Goal: Communication & Community: Share content

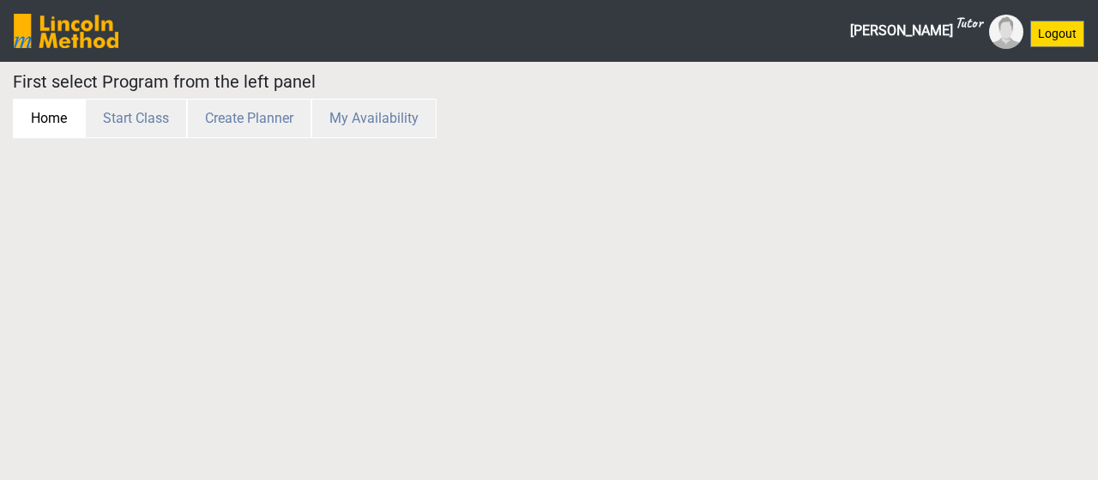
click at [63, 100] on button "Home" at bounding box center [49, 118] width 72 height 39
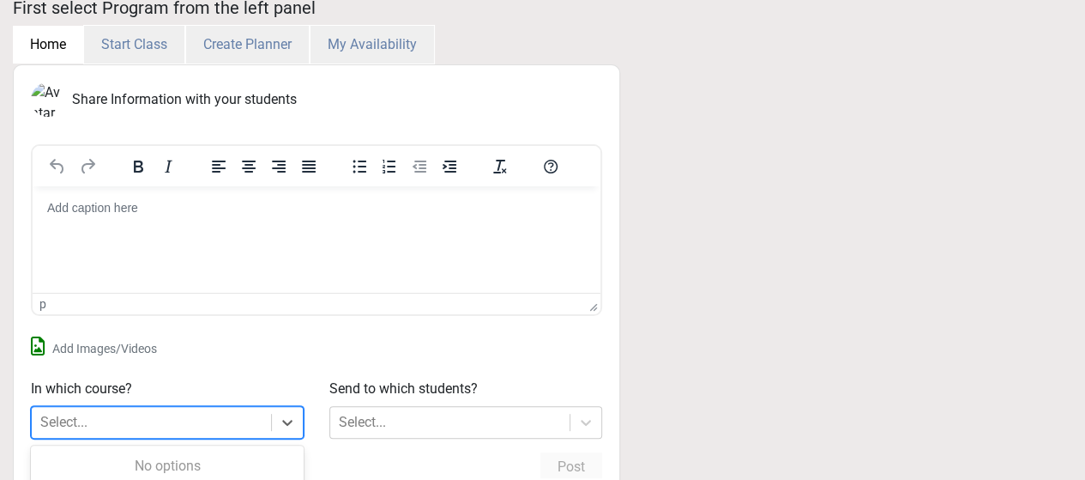
click at [133, 411] on div "Select..." at bounding box center [151, 422] width 239 height 31
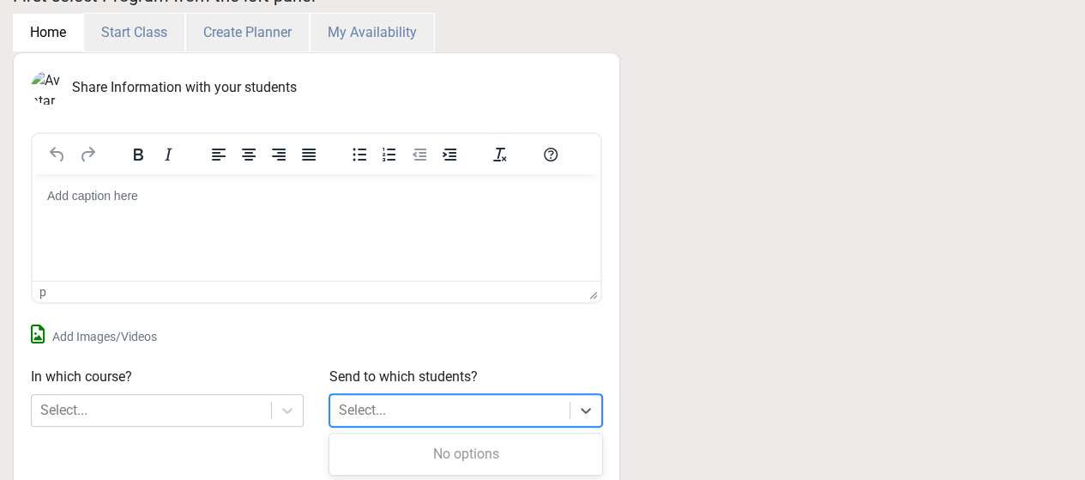
click at [350, 413] on div "Select..." at bounding box center [362, 410] width 47 height 21
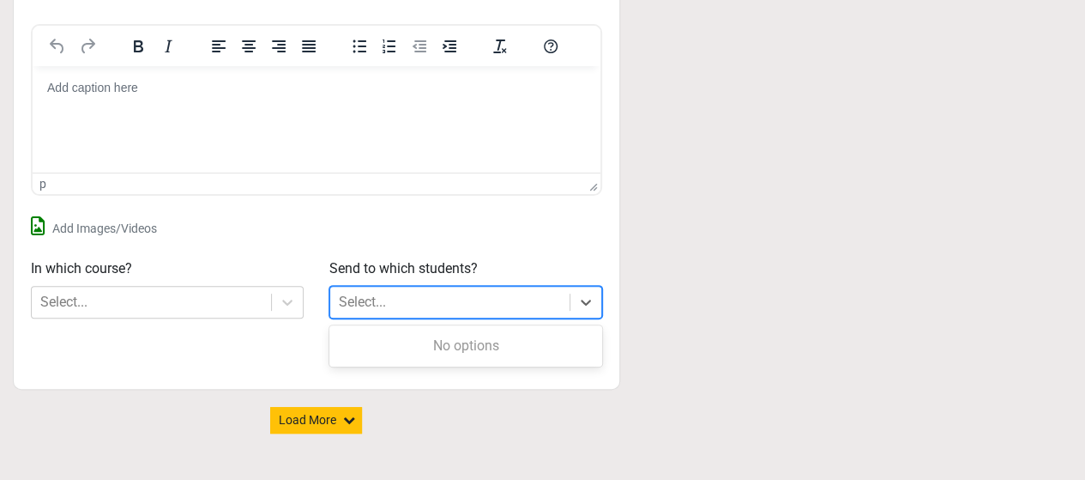
scroll to position [196, 0]
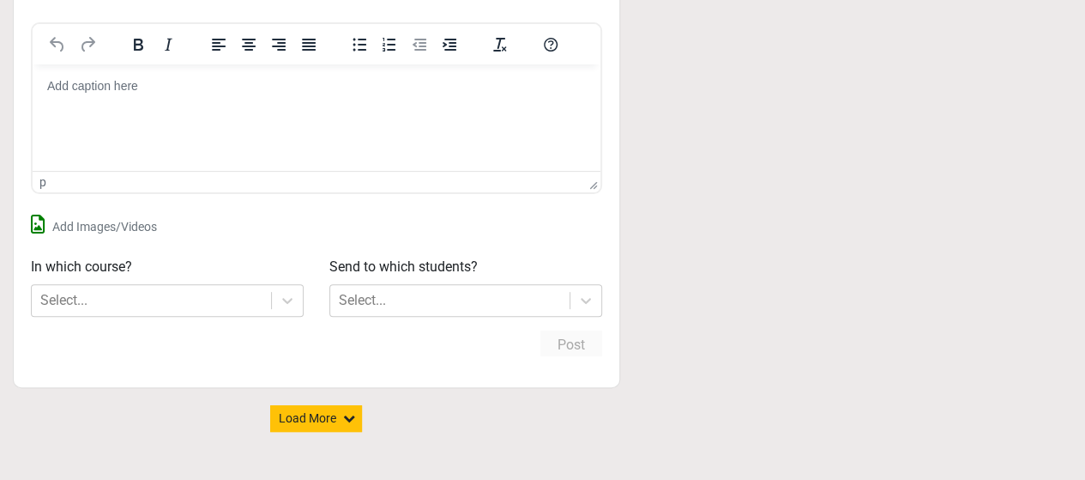
click at [761, 129] on div "Share Information with your students p Build with Add Images/Videos In which co…" at bounding box center [542, 208] width 1085 height 530
click at [347, 397] on div "Share Information with your students p Build with Add Images/Videos In which co…" at bounding box center [316, 208] width 633 height 530
click at [342, 408] on button "Load More" at bounding box center [316, 418] width 92 height 27
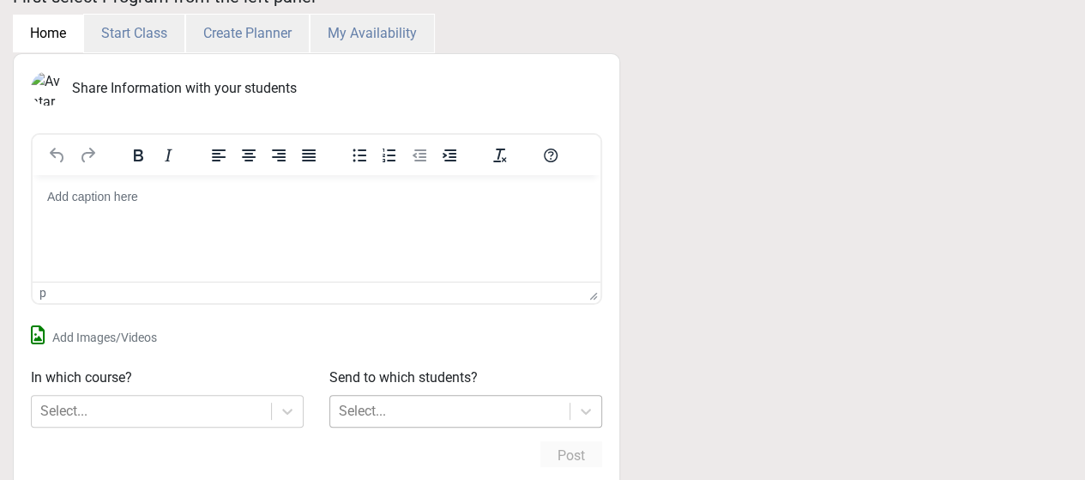
scroll to position [0, 0]
